Goal: Task Accomplishment & Management: Complete application form

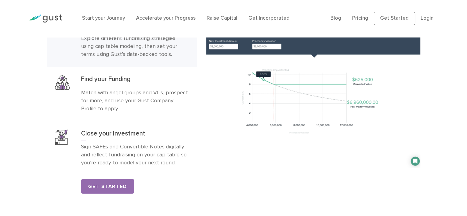
scroll to position [1014, 0]
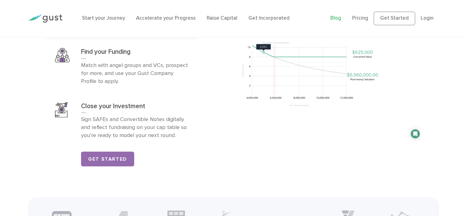
click at [341, 17] on link "Blog" at bounding box center [336, 18] width 11 height 6
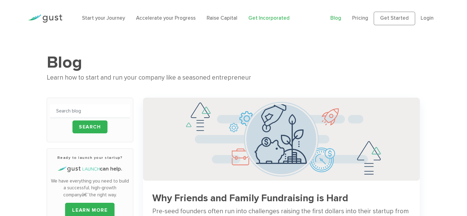
click at [257, 16] on link "Get Incorporated" at bounding box center [269, 18] width 41 height 6
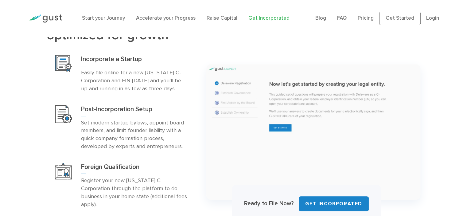
scroll to position [307, 0]
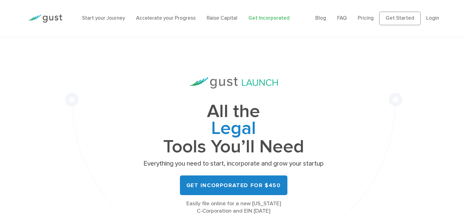
scroll to position [307, 0]
